Goal: Task Accomplishment & Management: Manage account settings

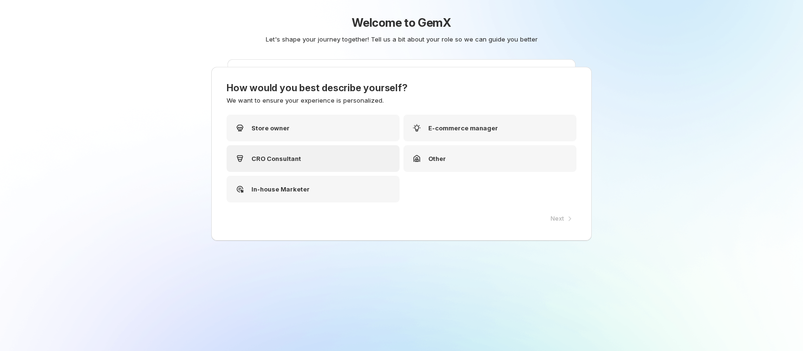
click at [279, 155] on p "CRO Consultant" at bounding box center [276, 159] width 50 height 10
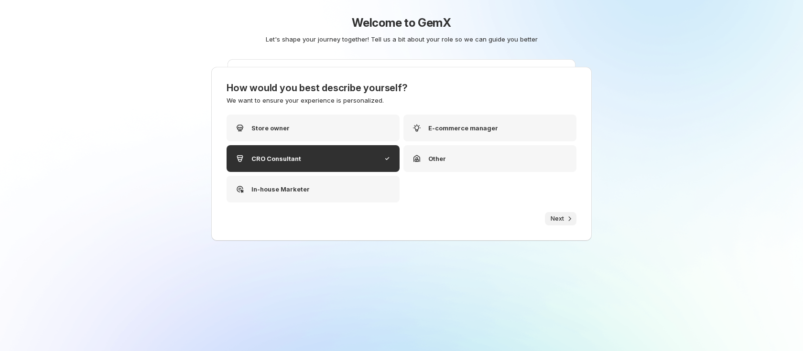
click at [565, 222] on icon "button" at bounding box center [570, 219] width 10 height 10
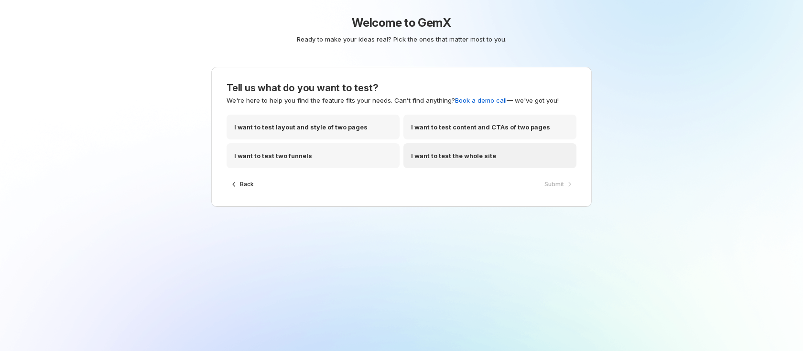
click at [499, 158] on div "I want to test the whole site" at bounding box center [489, 155] width 173 height 25
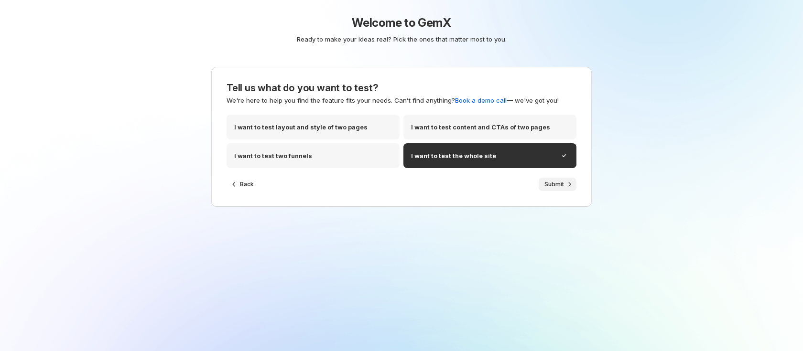
click at [547, 184] on span "Submit" at bounding box center [554, 185] width 20 height 8
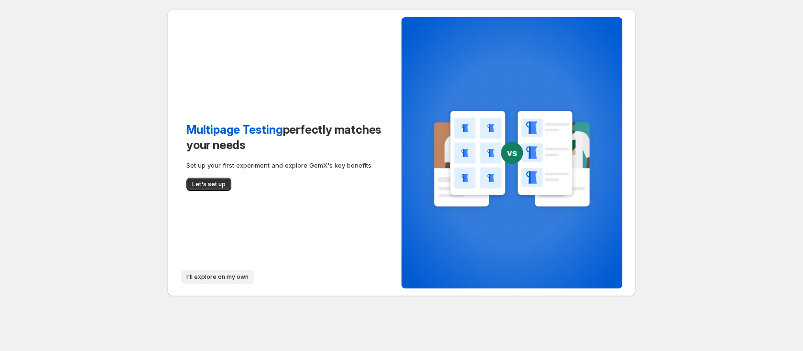
click at [210, 278] on span "I'll explore on my own" at bounding box center [217, 277] width 62 height 8
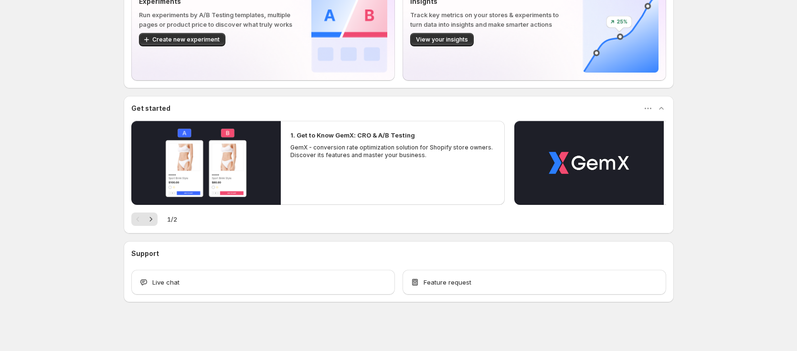
scroll to position [75, 0]
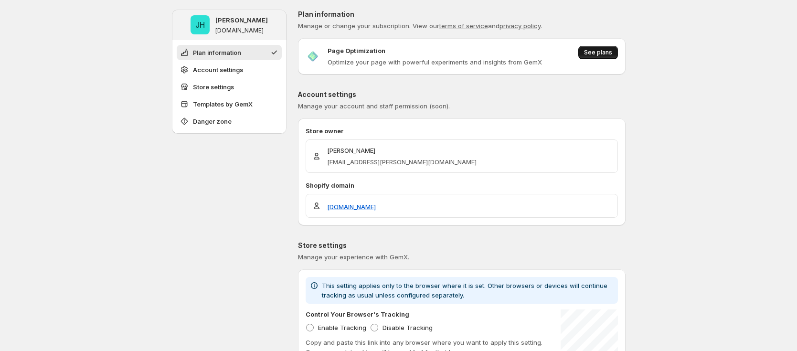
click at [603, 52] on span "See plans" at bounding box center [598, 53] width 28 height 8
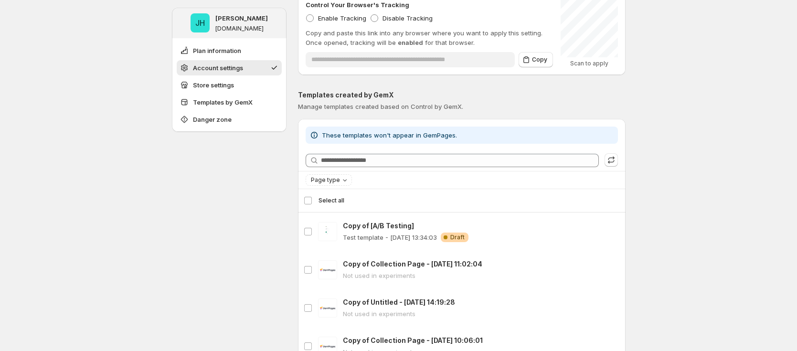
scroll to position [756, 0]
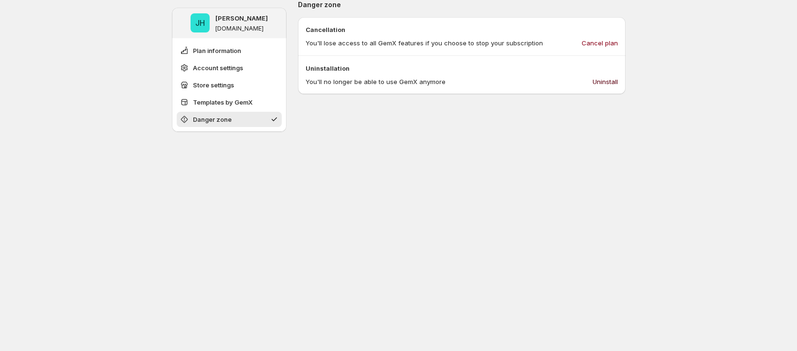
click at [603, 82] on span "Uninstall" at bounding box center [605, 82] width 25 height 10
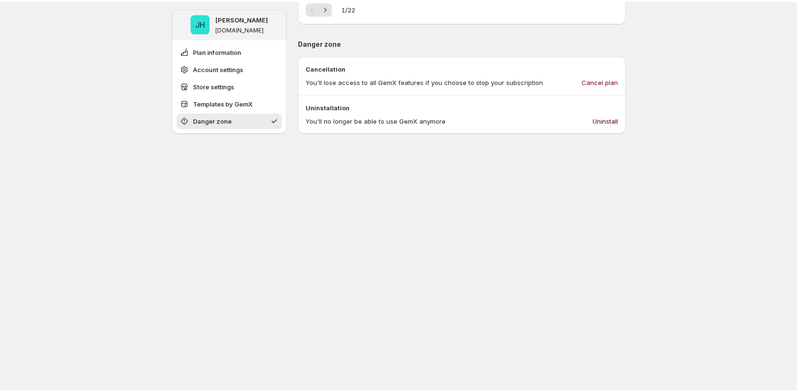
scroll to position [715, 0]
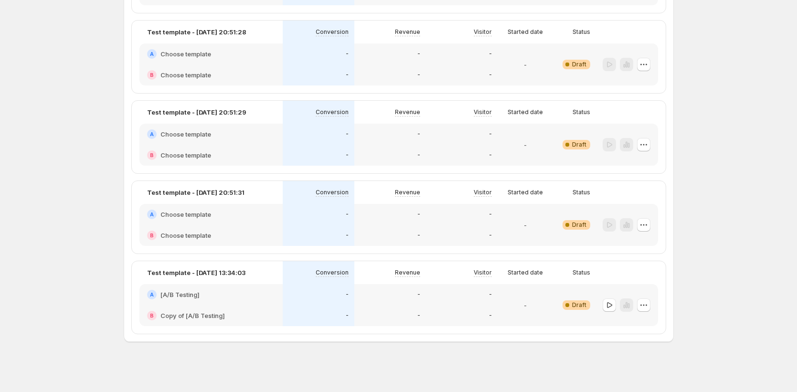
scroll to position [629, 0]
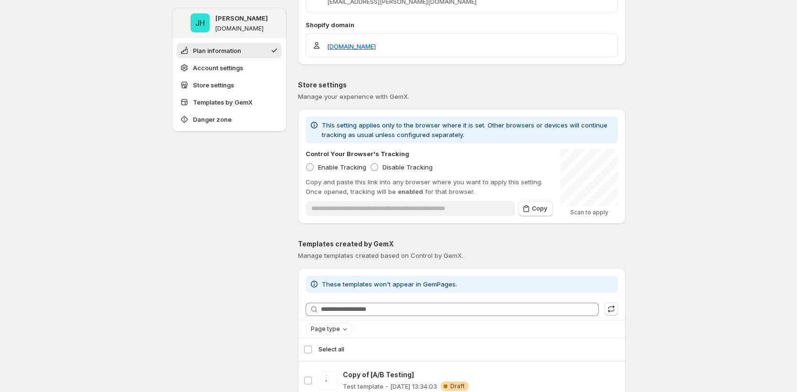
scroll to position [447, 0]
